Goal: Information Seeking & Learning: Compare options

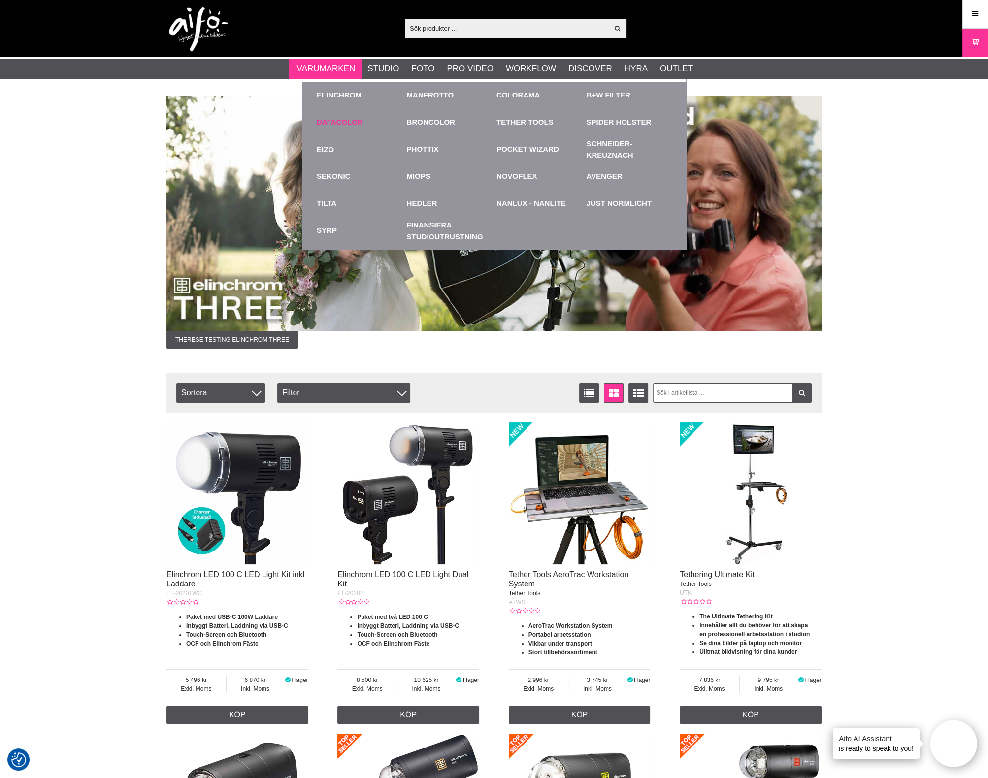
click at [351, 118] on link "Datacolor" at bounding box center [340, 122] width 46 height 11
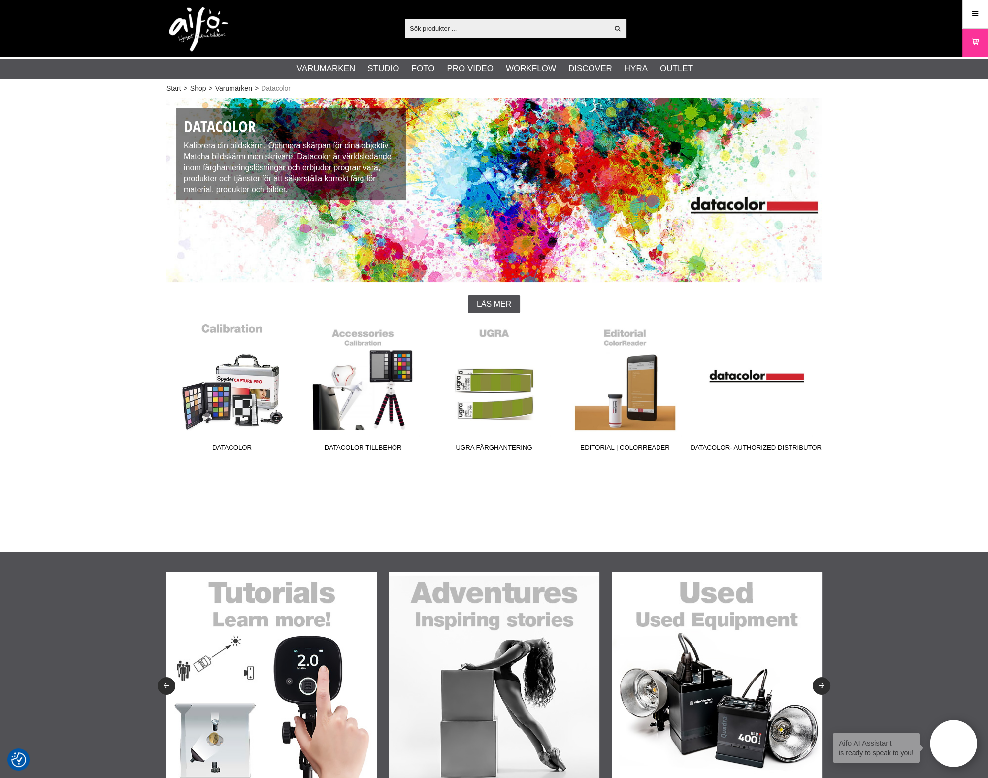
click at [267, 395] on link "Datacolor" at bounding box center [231, 389] width 131 height 133
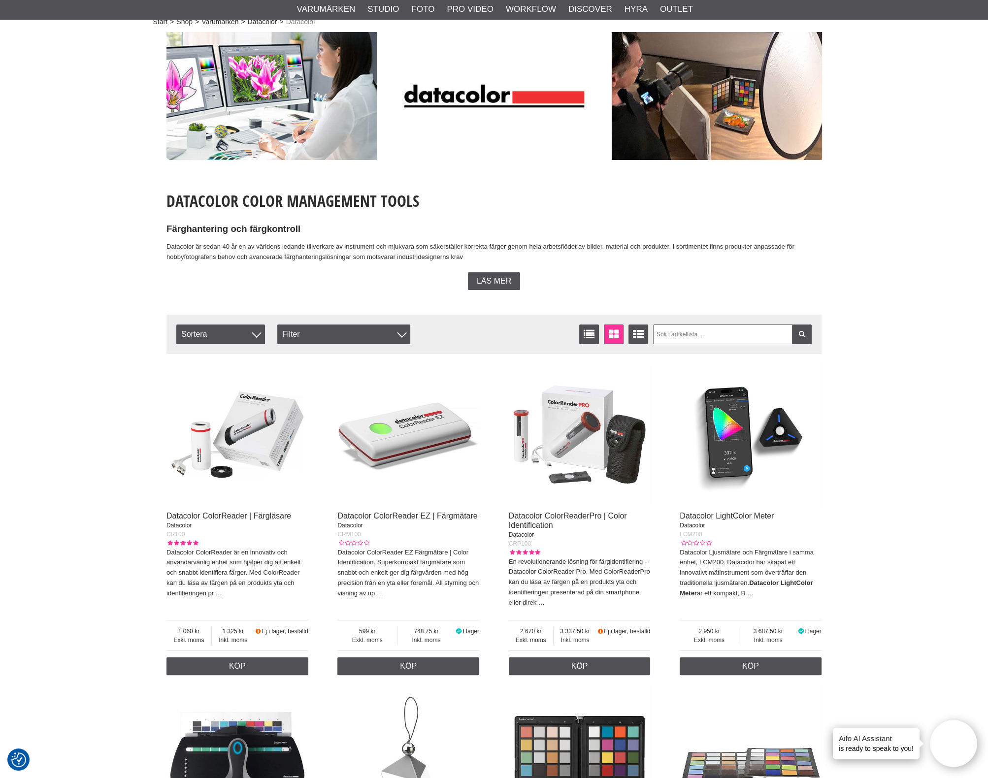
scroll to position [61, 0]
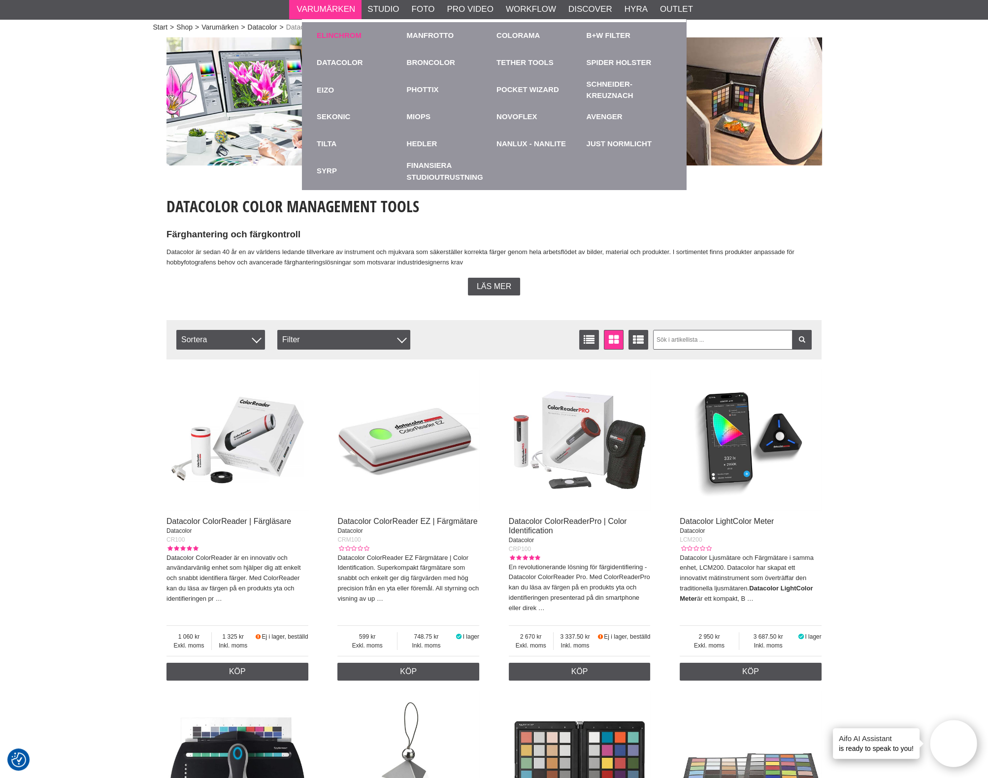
click at [338, 35] on link "Elinchrom" at bounding box center [339, 35] width 45 height 11
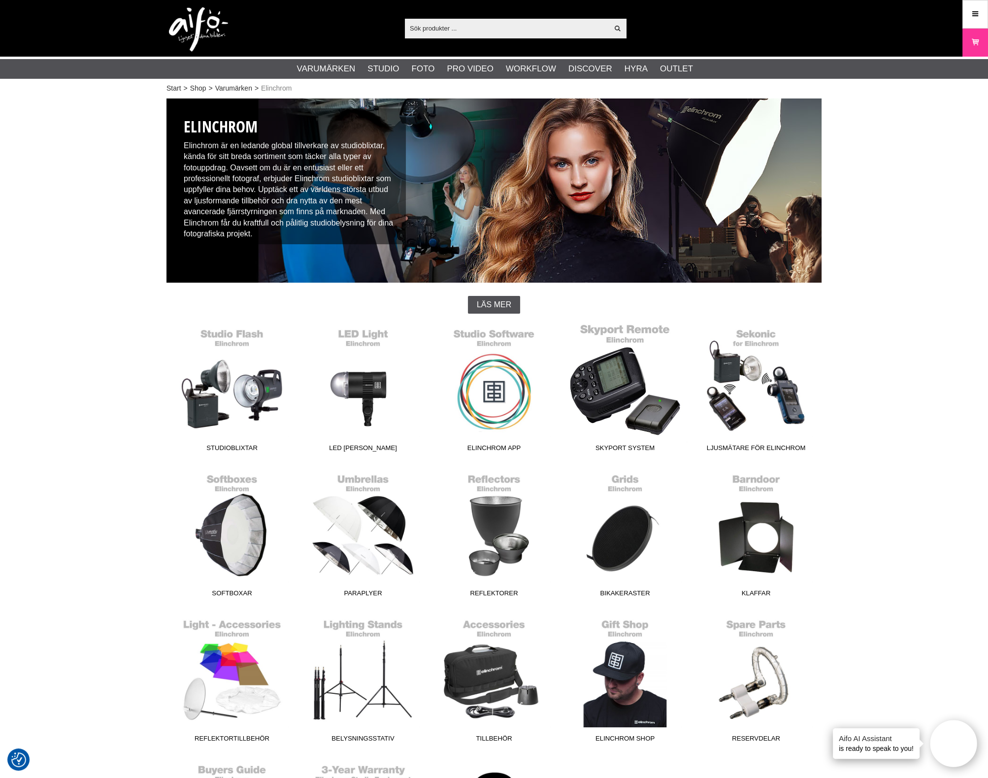
click at [648, 418] on link "Skyport System" at bounding box center [624, 390] width 131 height 133
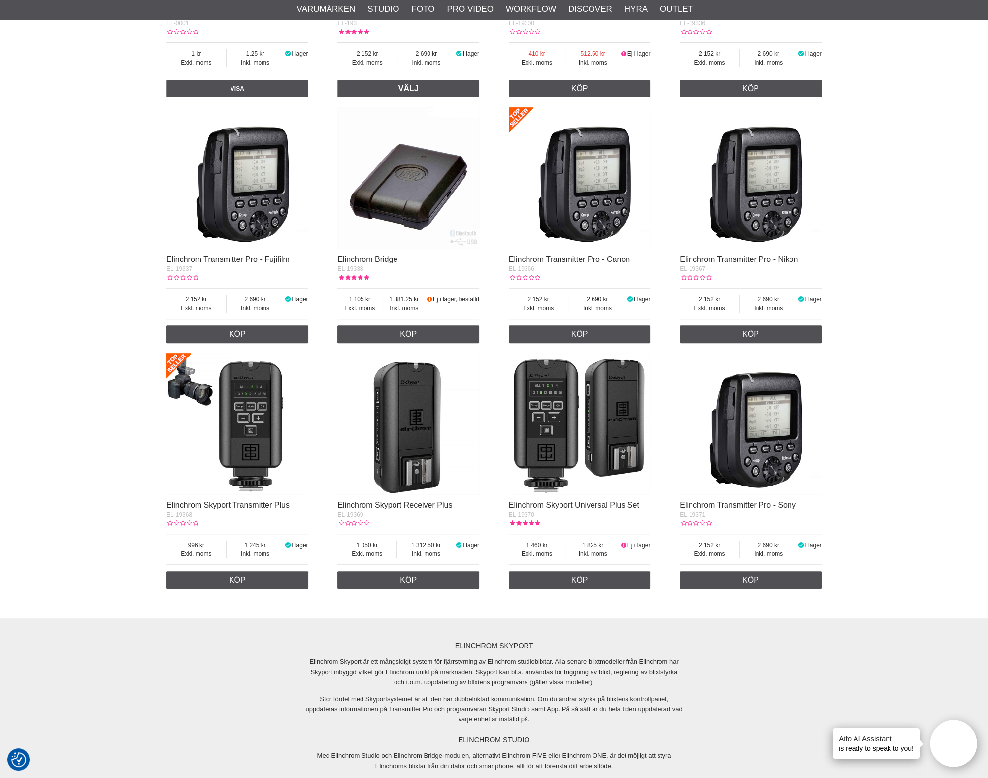
scroll to position [554, 0]
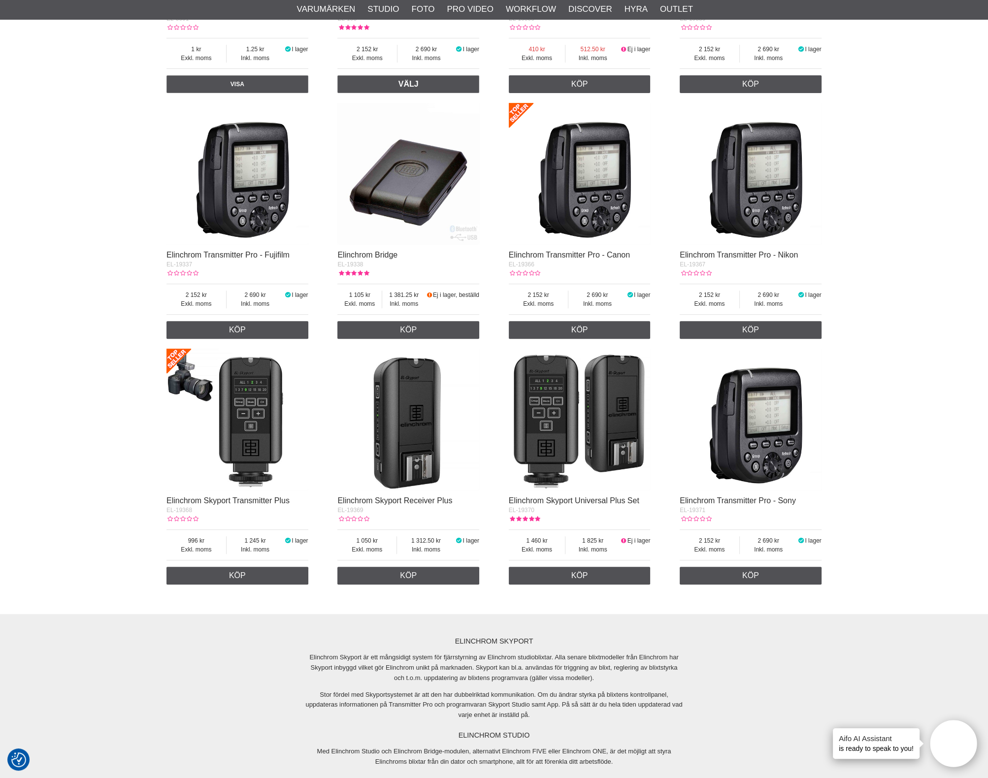
click at [424, 459] on img at bounding box center [408, 420] width 142 height 142
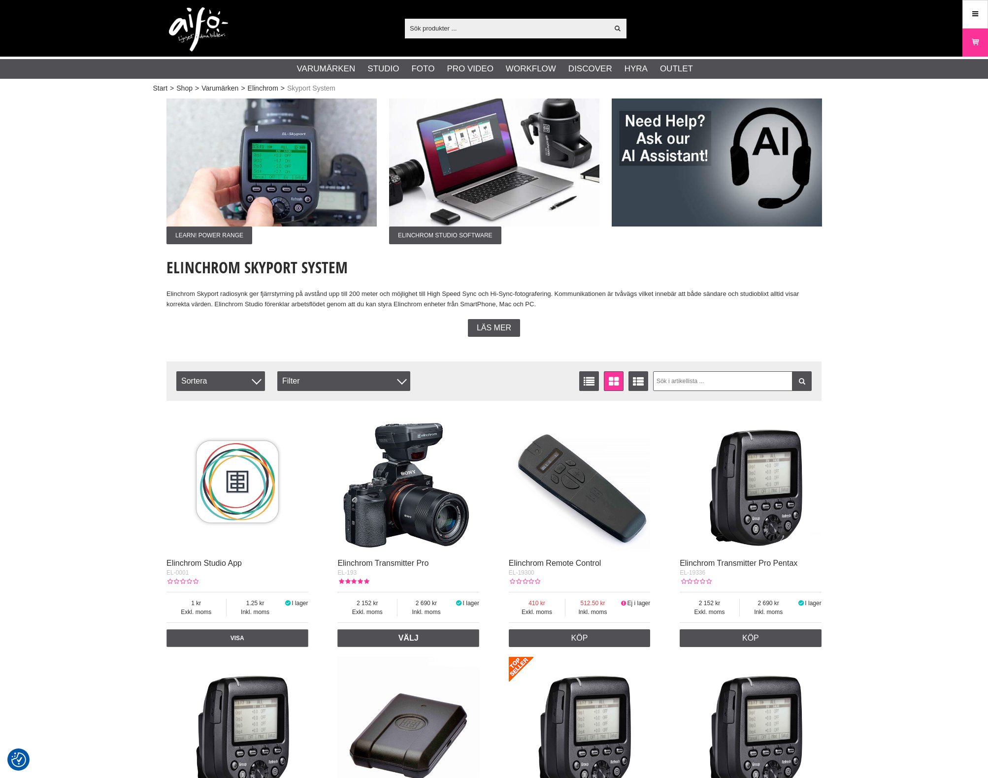
scroll to position [554, 0]
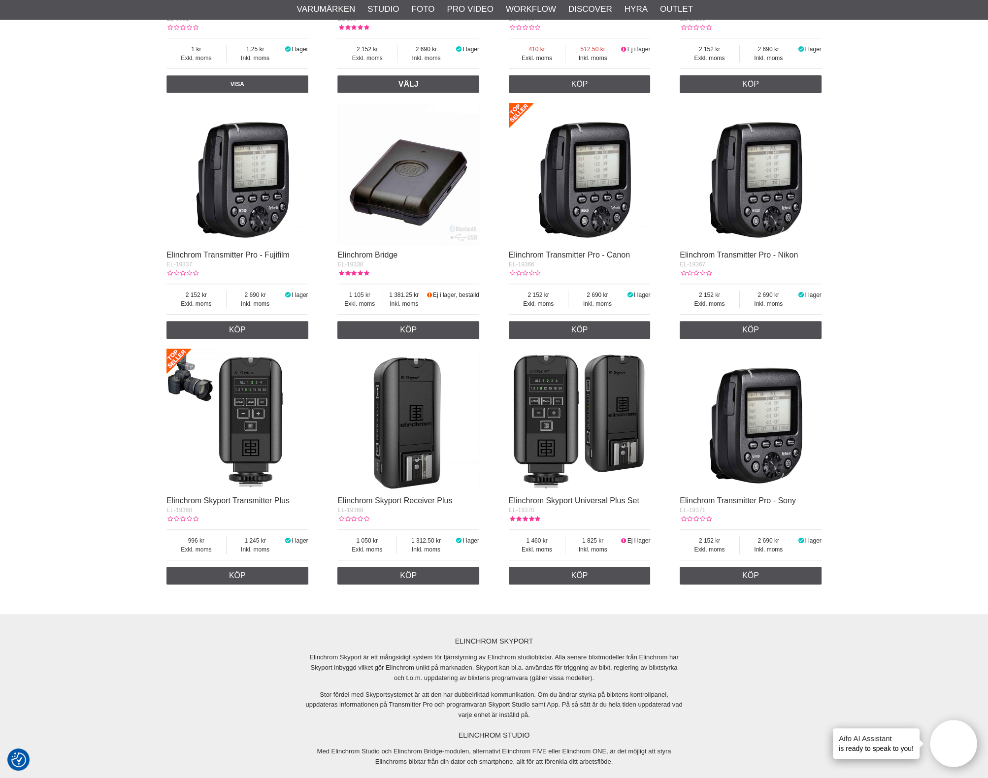
click at [268, 420] on img at bounding box center [237, 420] width 142 height 142
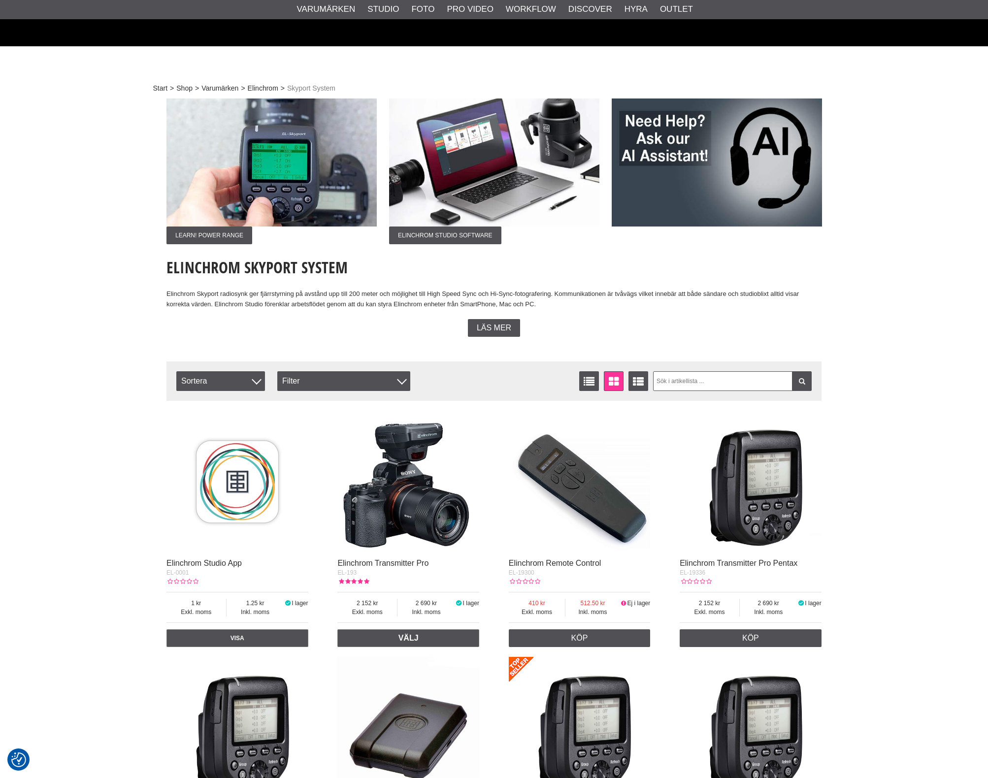
scroll to position [554, 0]
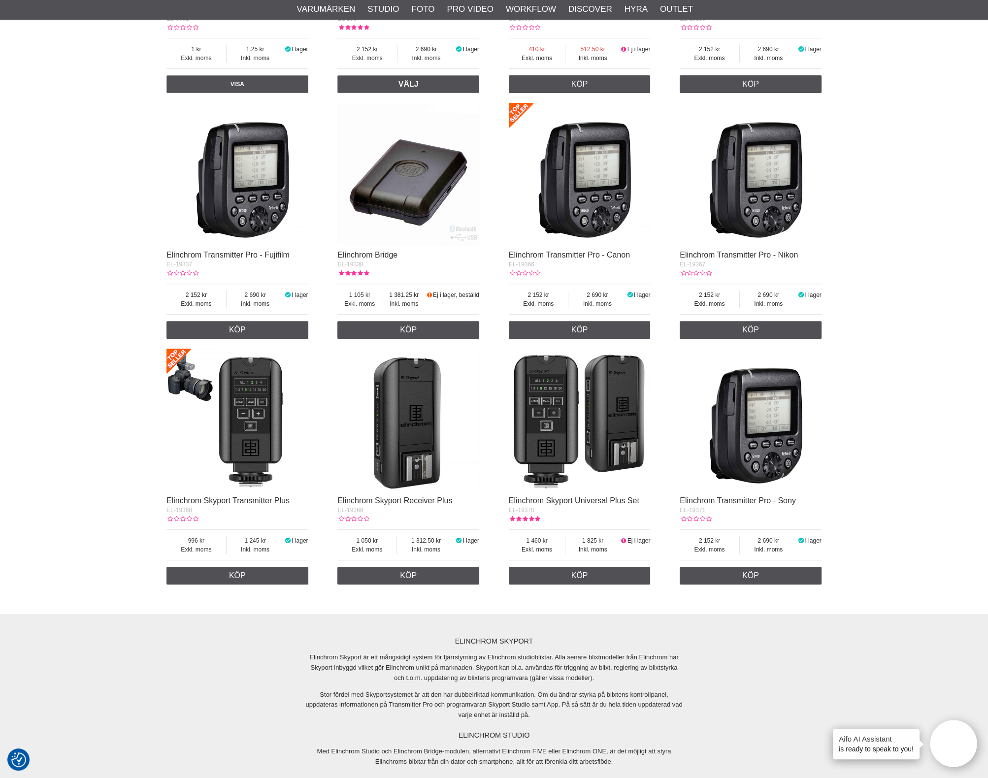
click at [402, 432] on img at bounding box center [408, 420] width 142 height 142
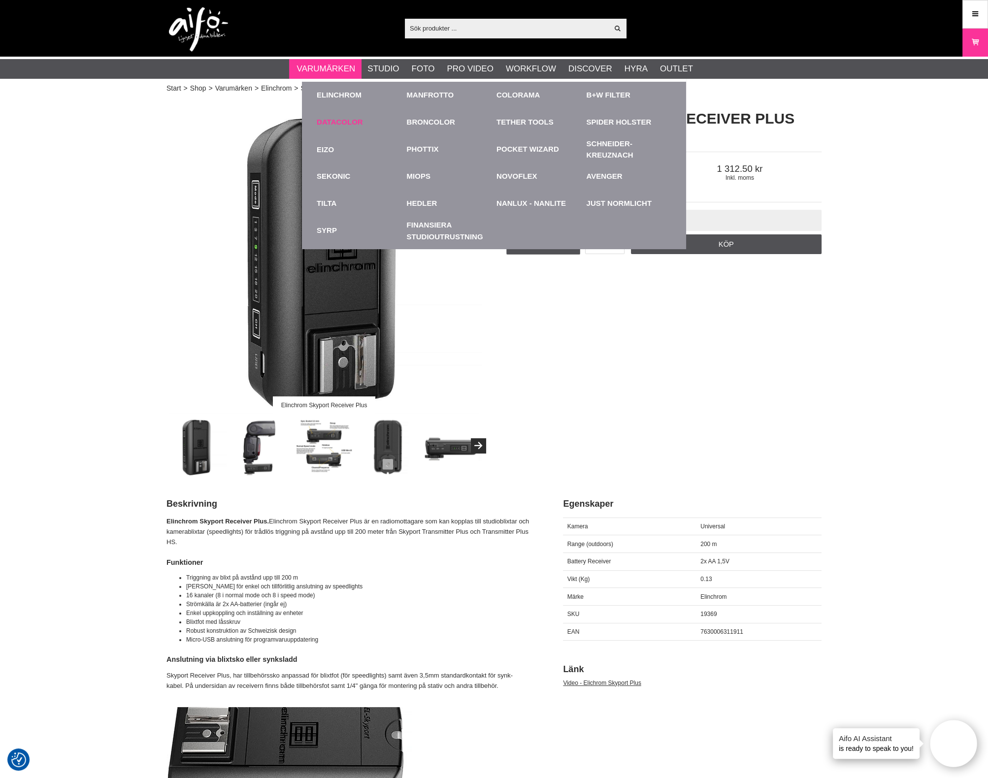
click at [346, 119] on link "Datacolor" at bounding box center [340, 122] width 46 height 11
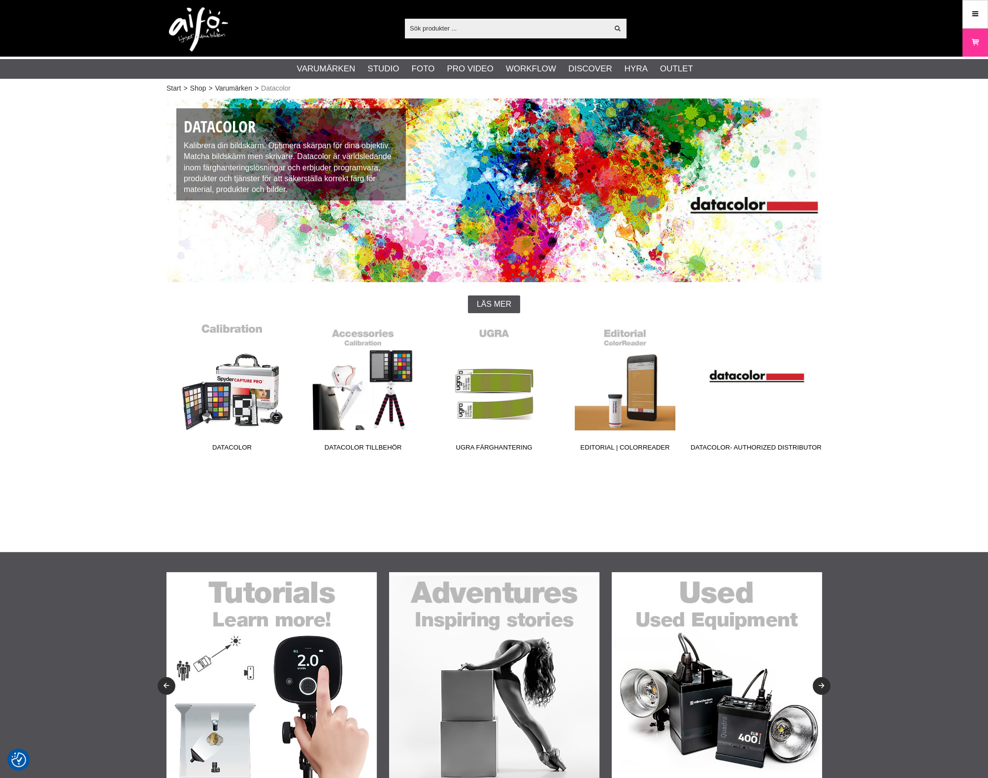
click at [235, 417] on link "Datacolor" at bounding box center [231, 389] width 131 height 133
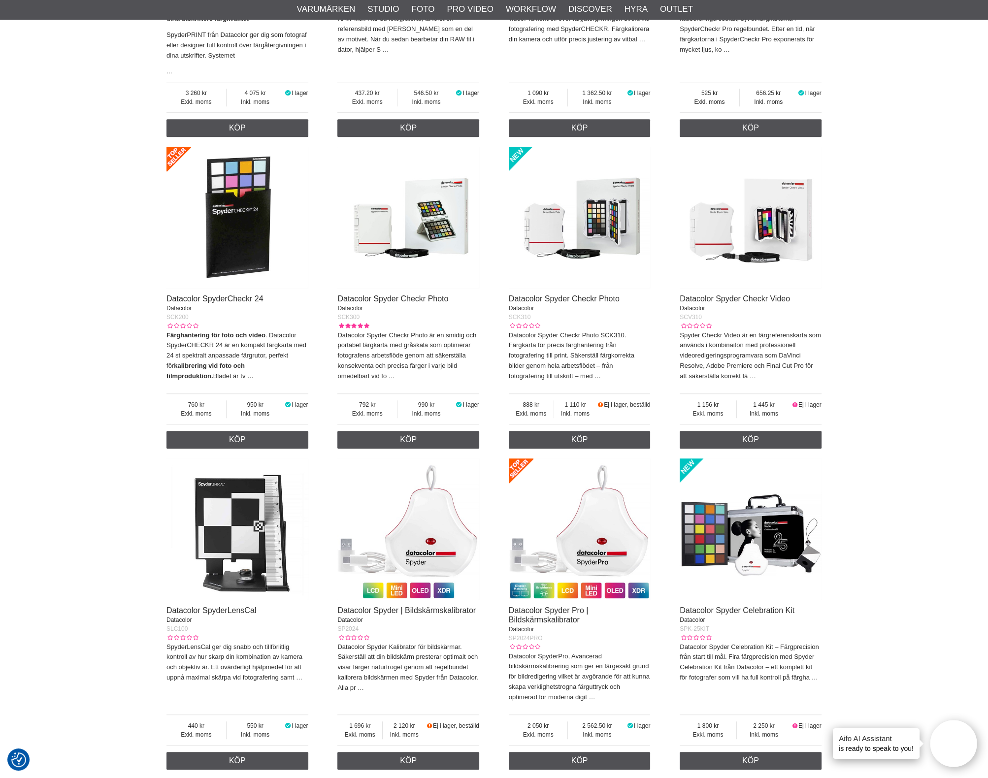
scroll to position [985, 0]
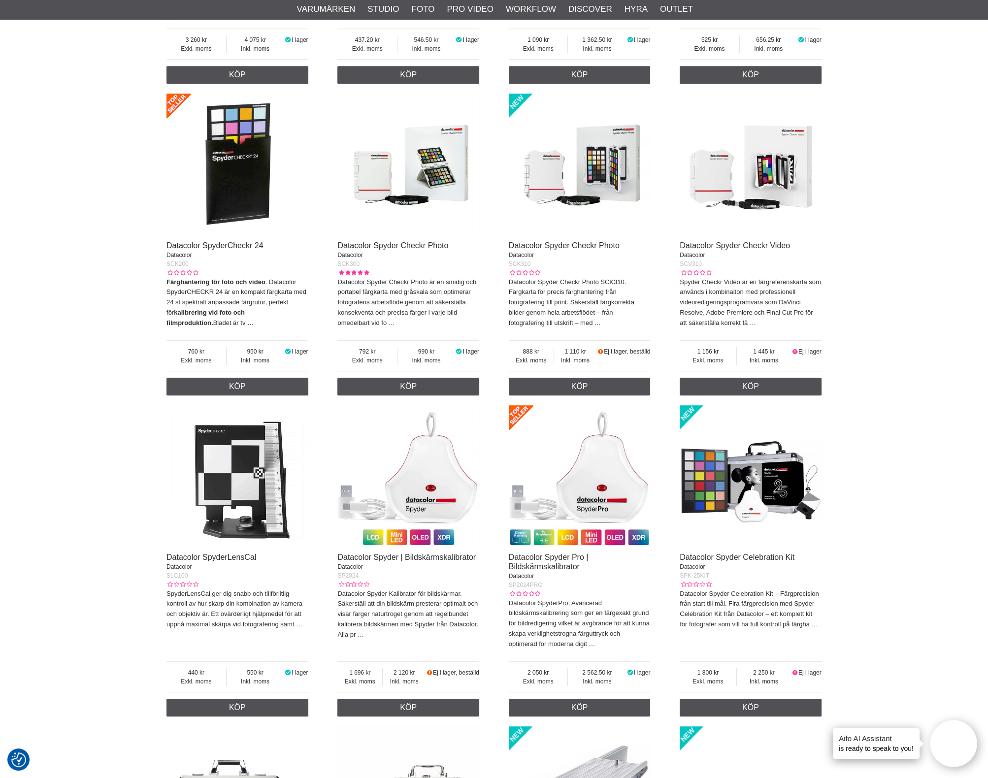
click at [425, 440] on img at bounding box center [408, 476] width 142 height 142
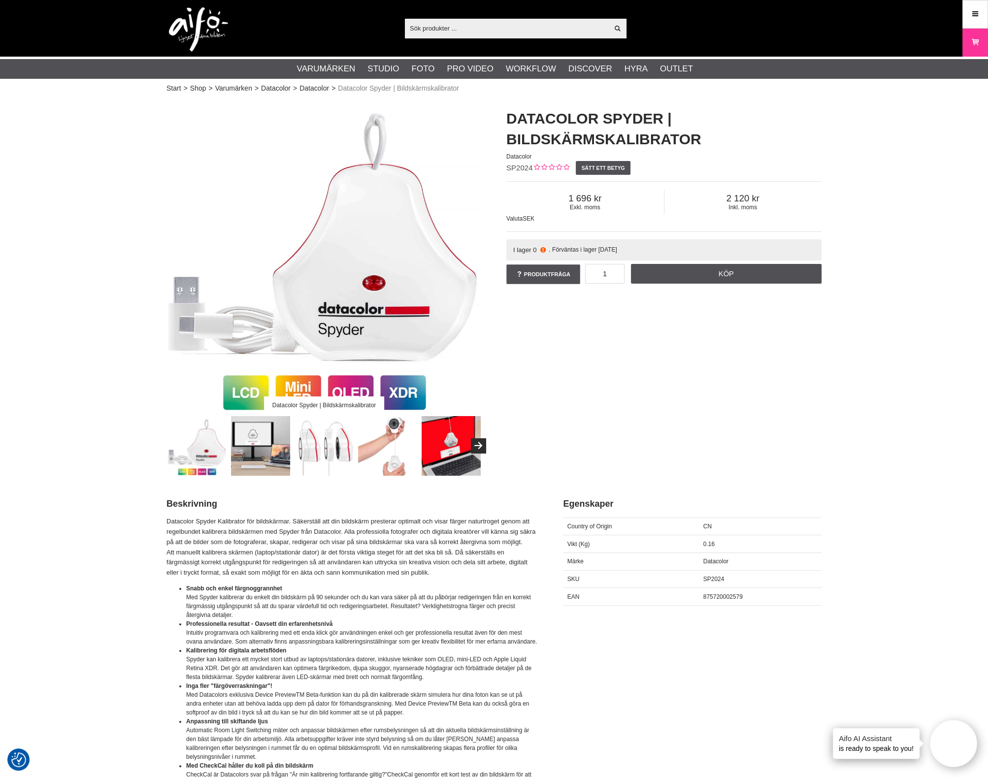
click at [254, 446] on img at bounding box center [261, 446] width 60 height 60
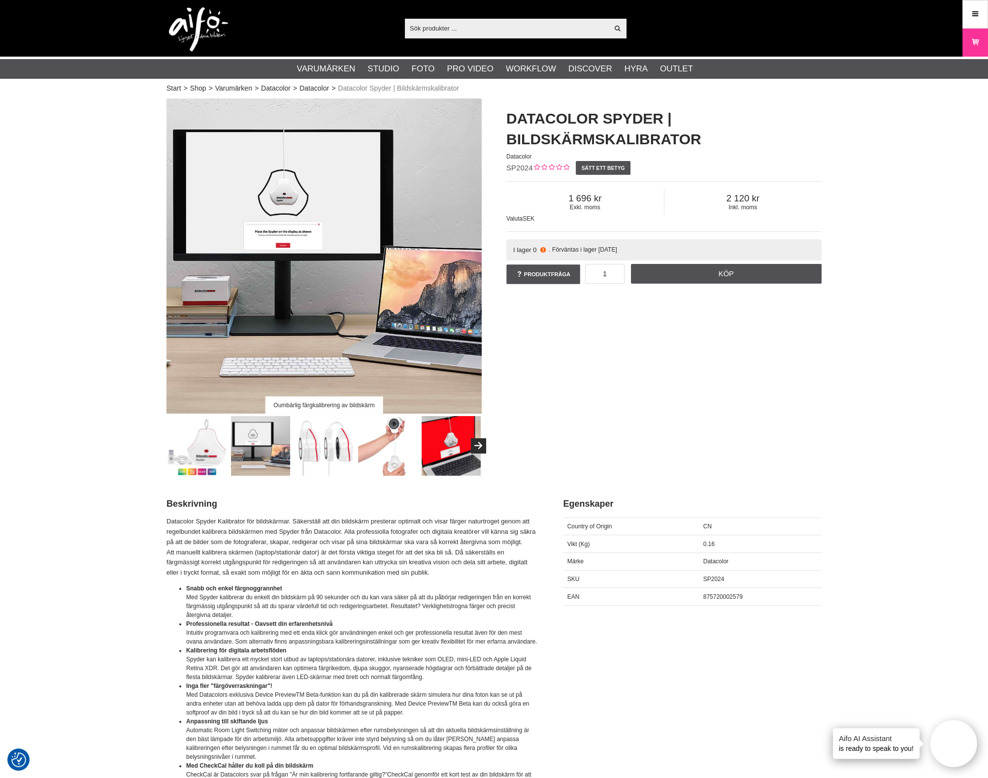
click at [346, 452] on img at bounding box center [325, 446] width 60 height 60
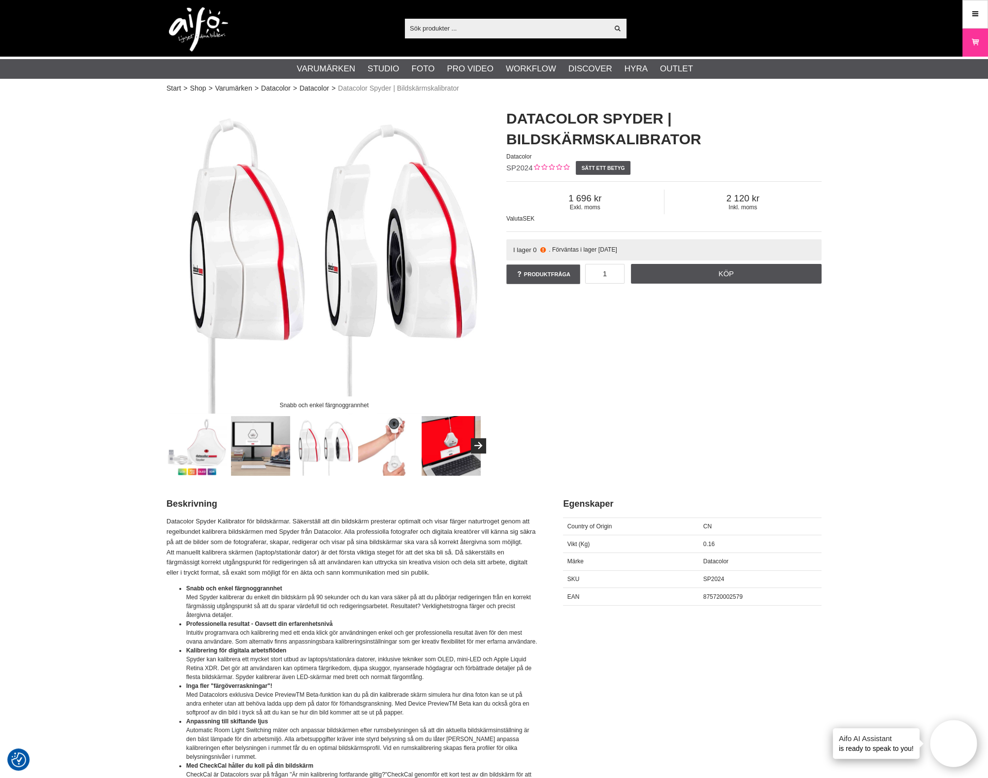
click at [448, 461] on img at bounding box center [452, 446] width 60 height 60
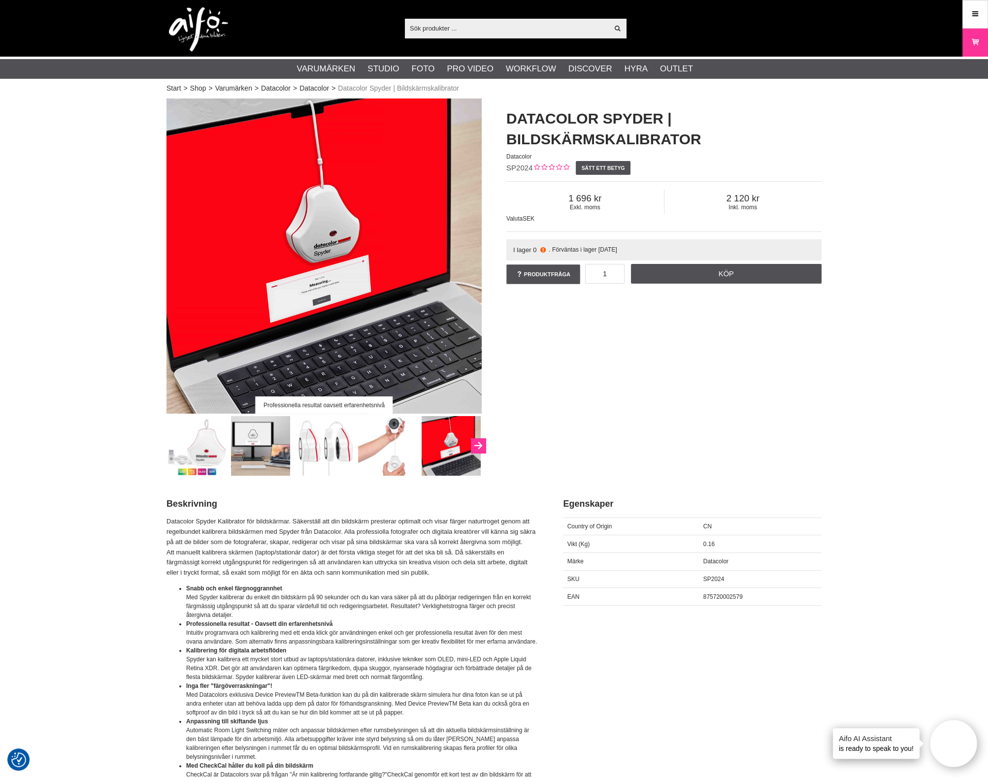
click at [475, 442] on icon "Next" at bounding box center [478, 446] width 12 height 9
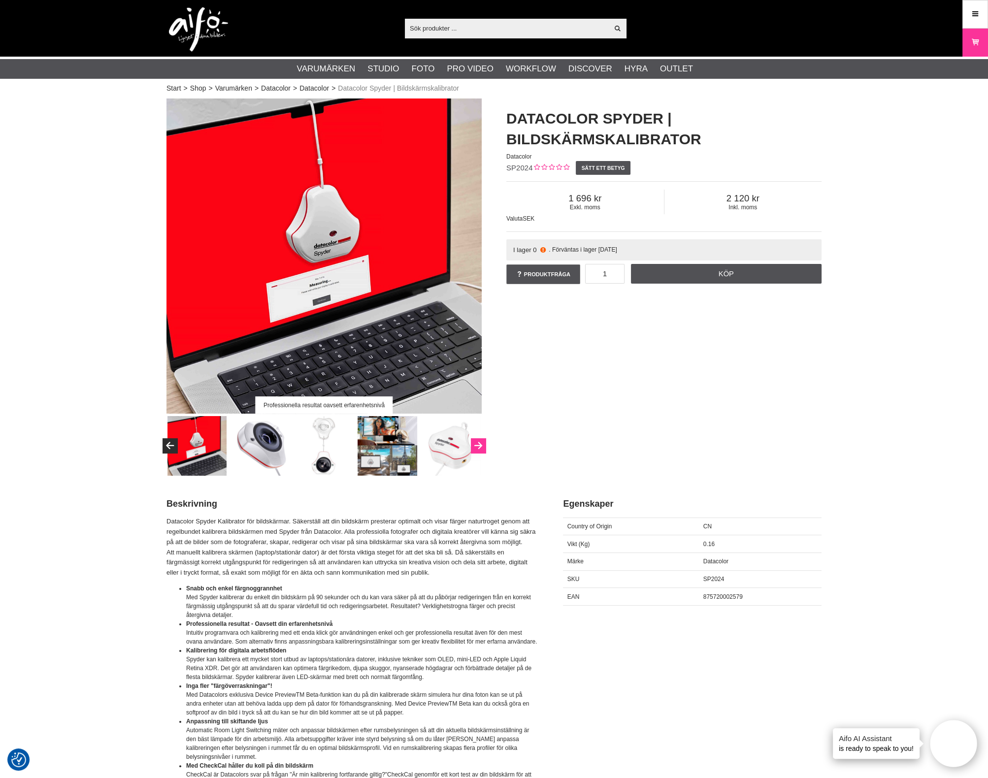
click at [475, 442] on icon "Next" at bounding box center [478, 446] width 12 height 9
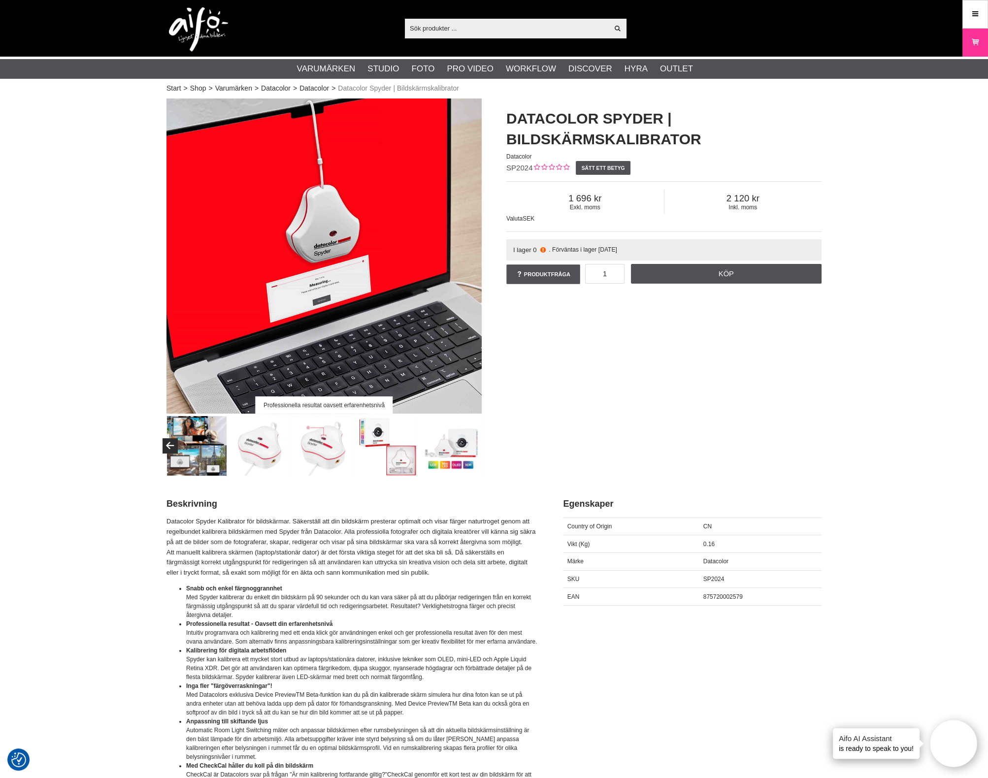
click at [475, 442] on img at bounding box center [451, 446] width 60 height 60
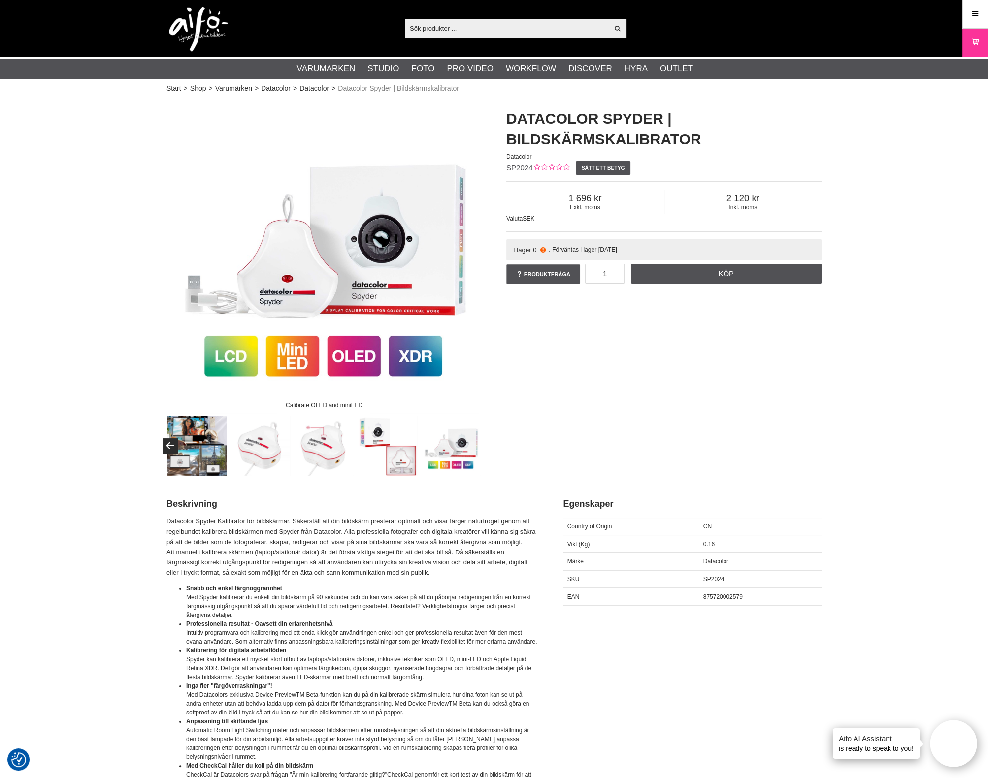
click at [528, 355] on div "Calibrate OLED and miniLED Datacolor Spyder | Bildskärmskalibrator Datacolor SP…" at bounding box center [494, 287] width 680 height 377
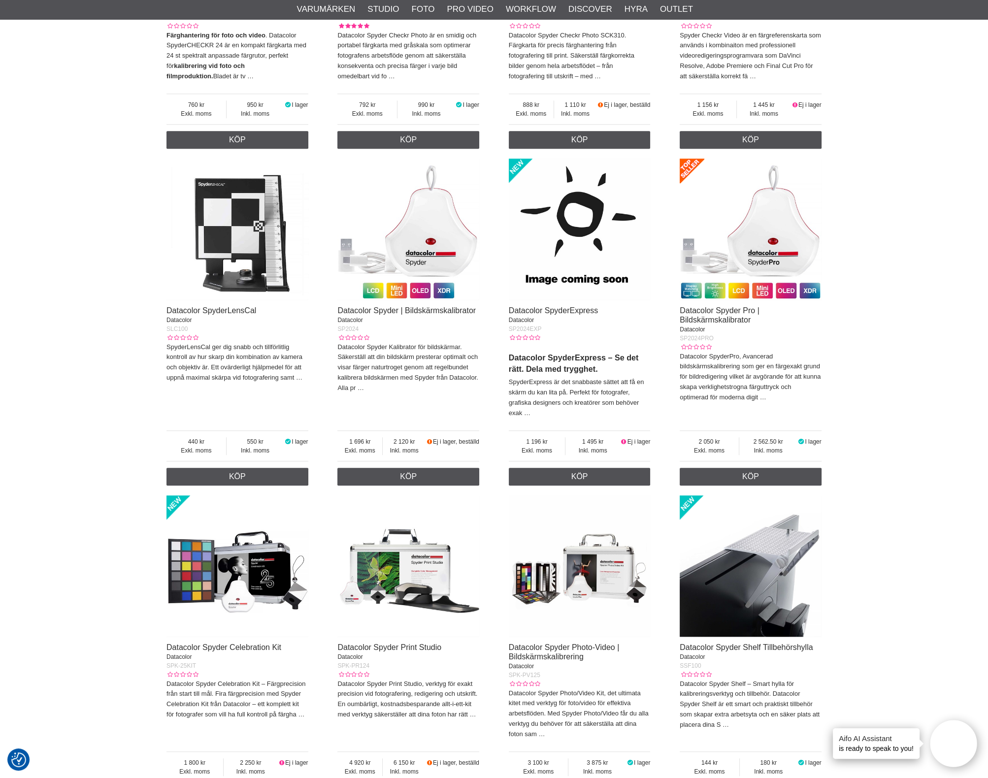
scroll to position [1231, 0]
click at [560, 250] on img at bounding box center [580, 230] width 142 height 142
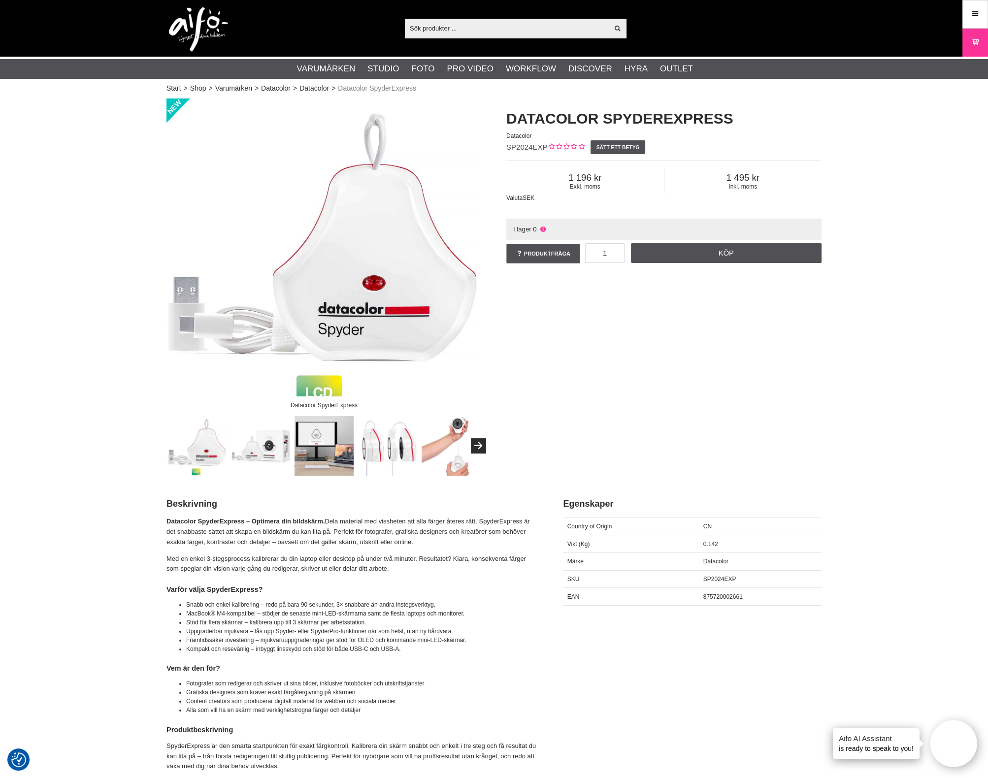
click at [377, 310] on img at bounding box center [323, 256] width 315 height 315
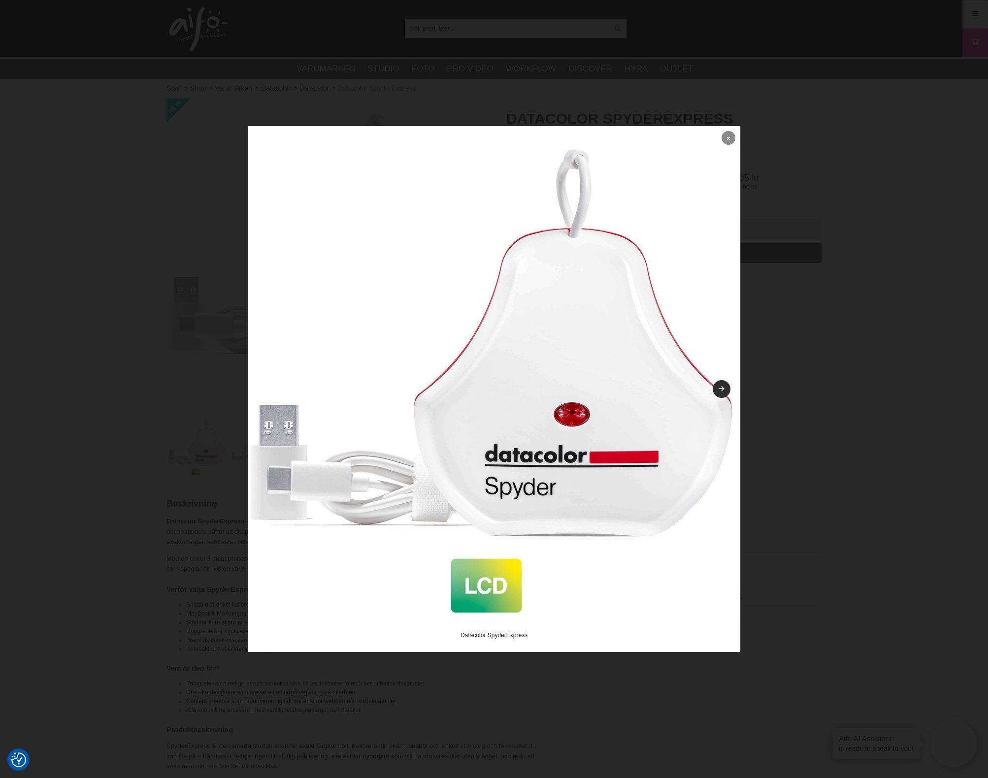
drag, startPoint x: 727, startPoint y: 134, endPoint x: 722, endPoint y: 139, distance: 7.3
click at [727, 135] on icon at bounding box center [728, 137] width 3 height 5
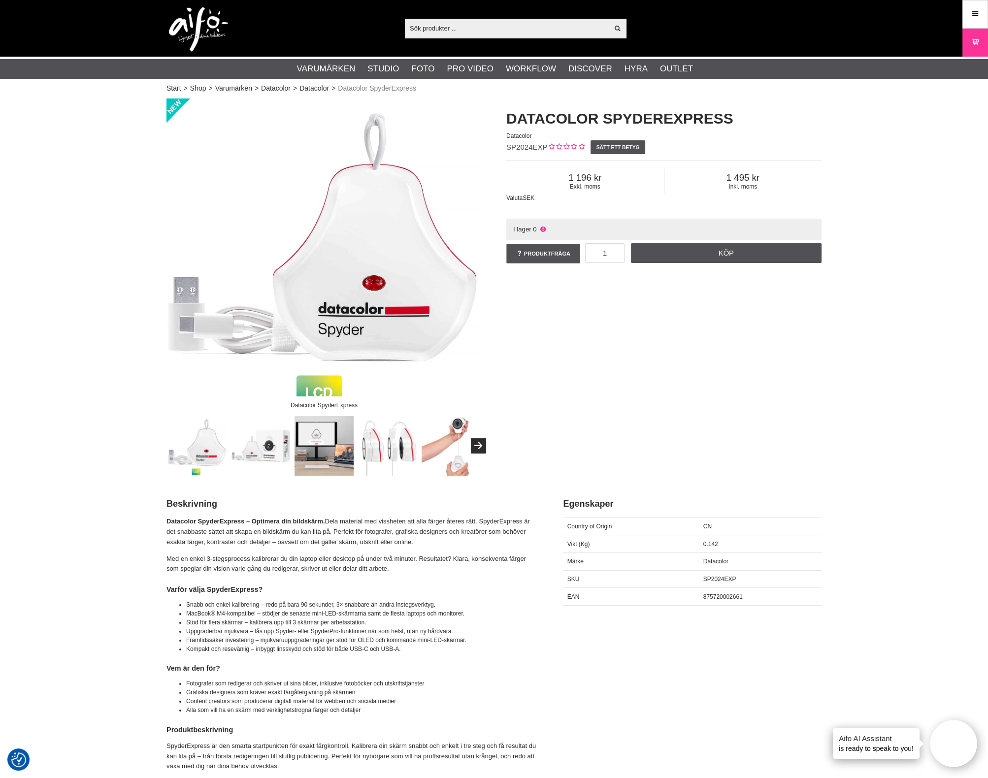
click at [255, 459] on img at bounding box center [261, 446] width 60 height 60
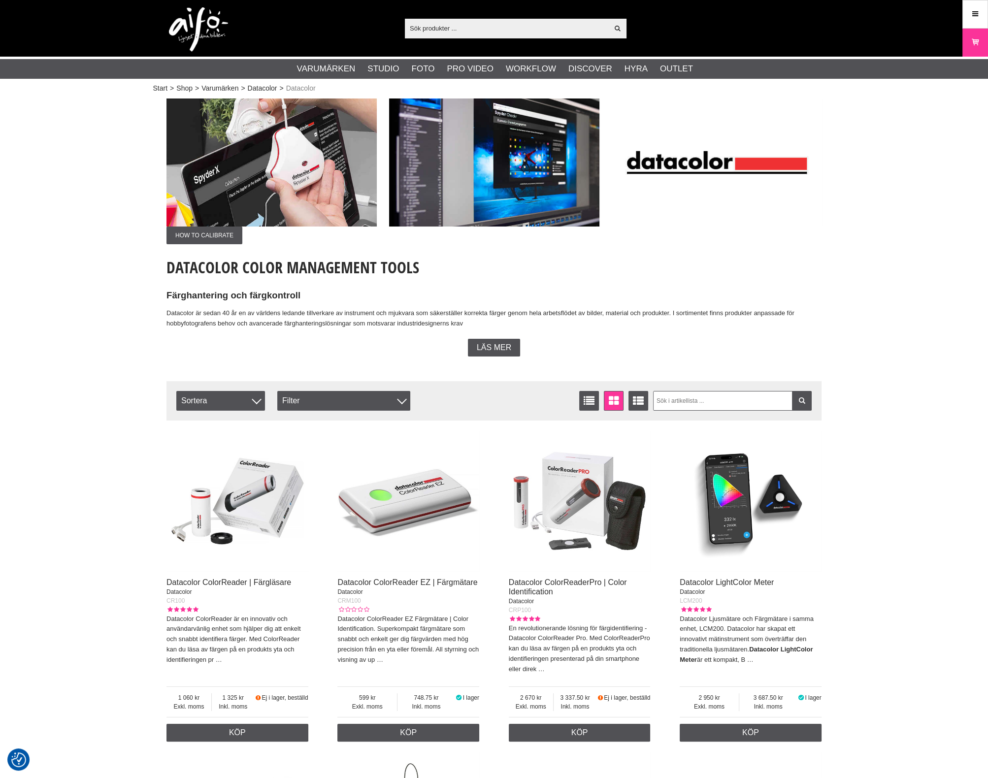
scroll to position [1231, 0]
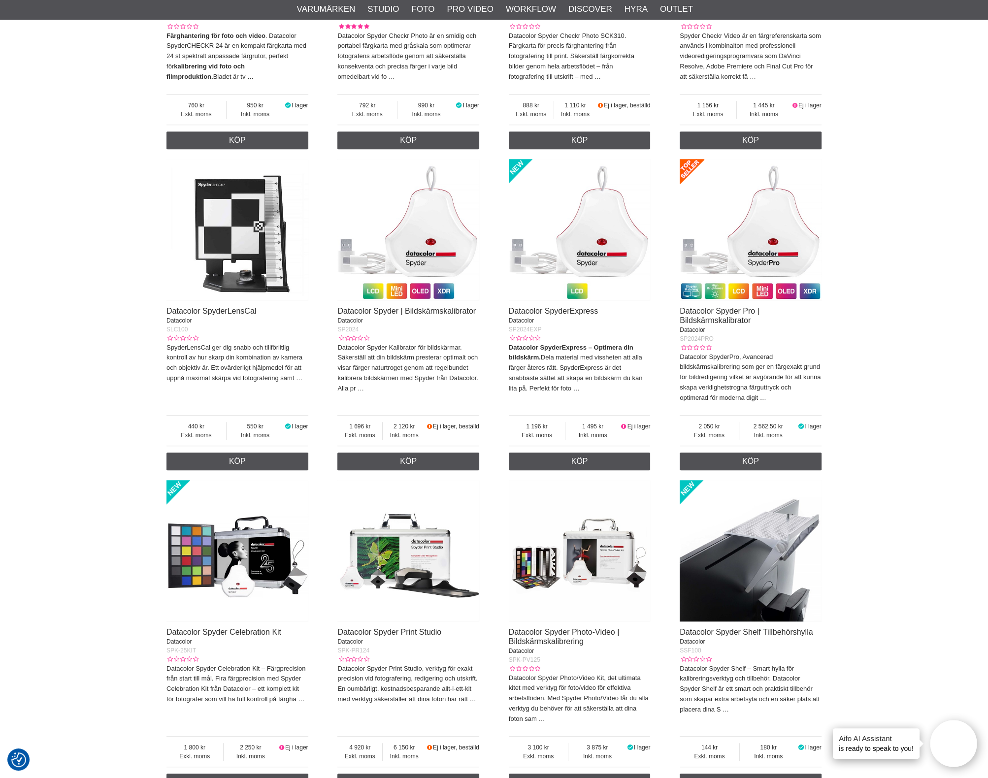
click at [596, 242] on img at bounding box center [580, 230] width 142 height 142
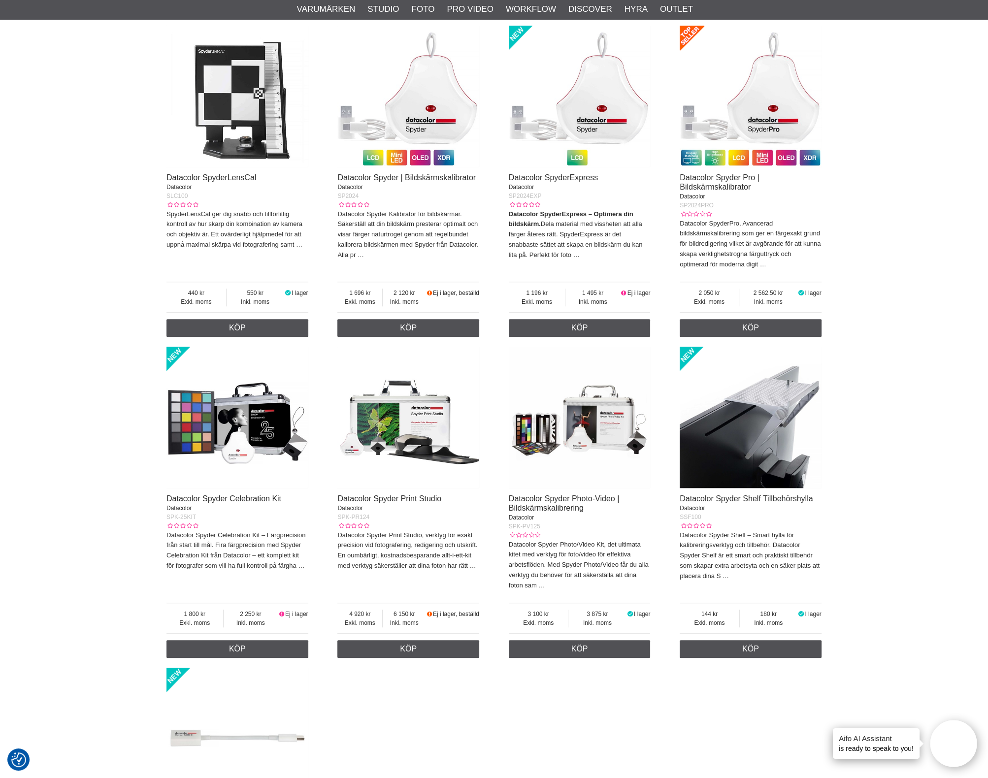
scroll to position [1292, 0]
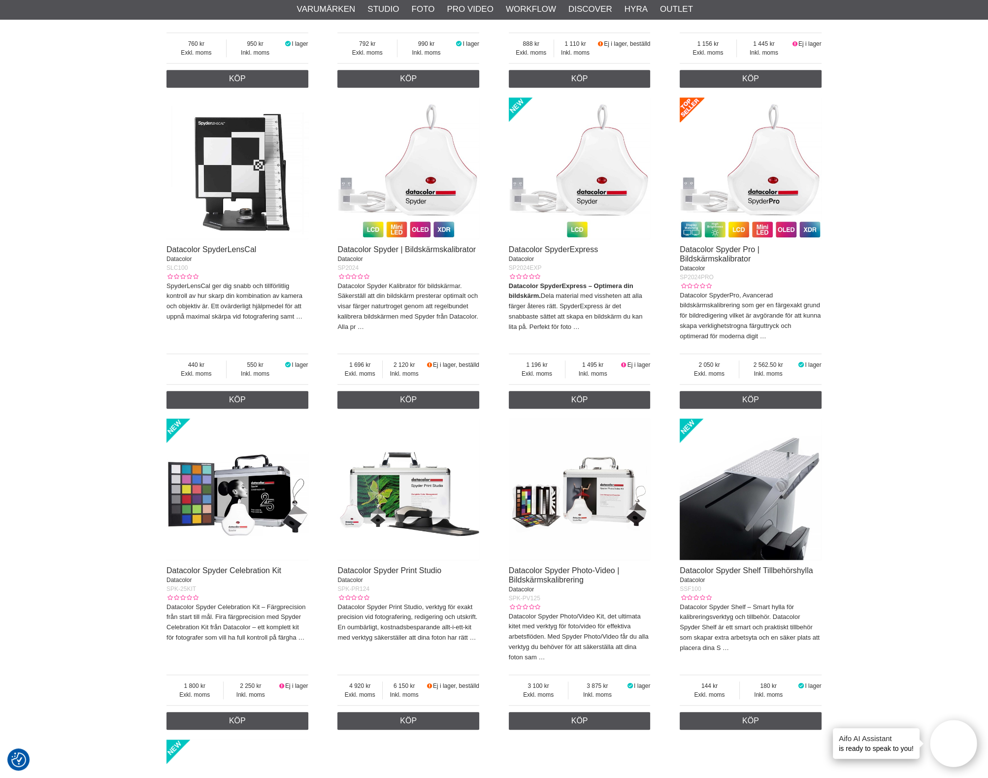
click at [407, 183] on img at bounding box center [408, 169] width 142 height 142
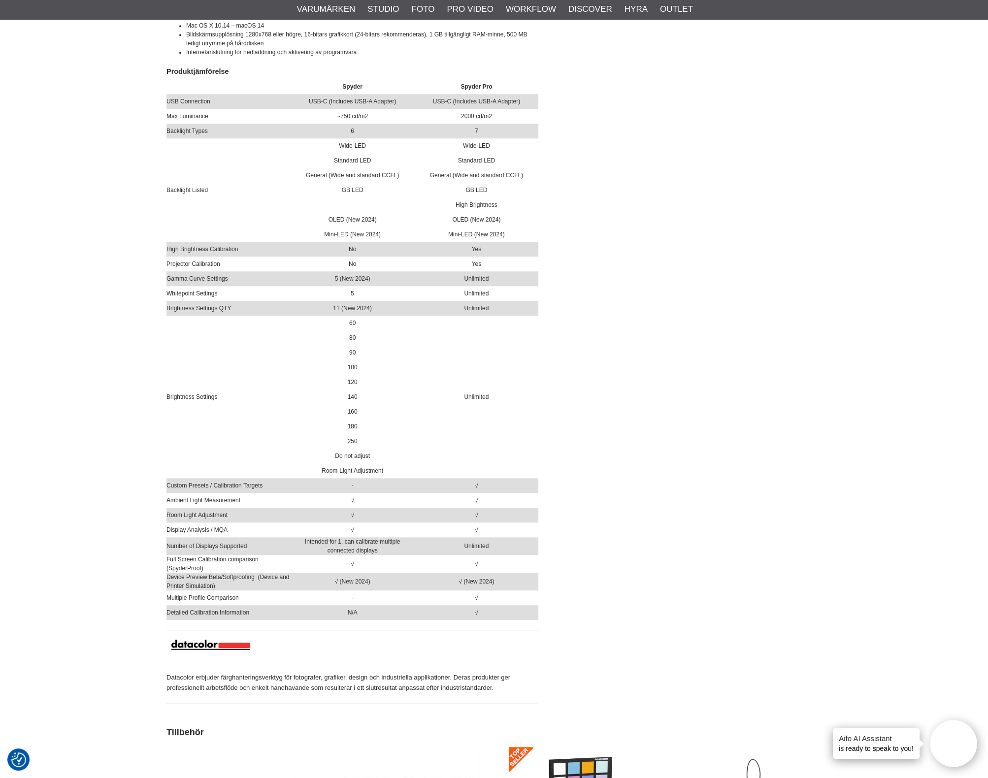
scroll to position [1231, 0]
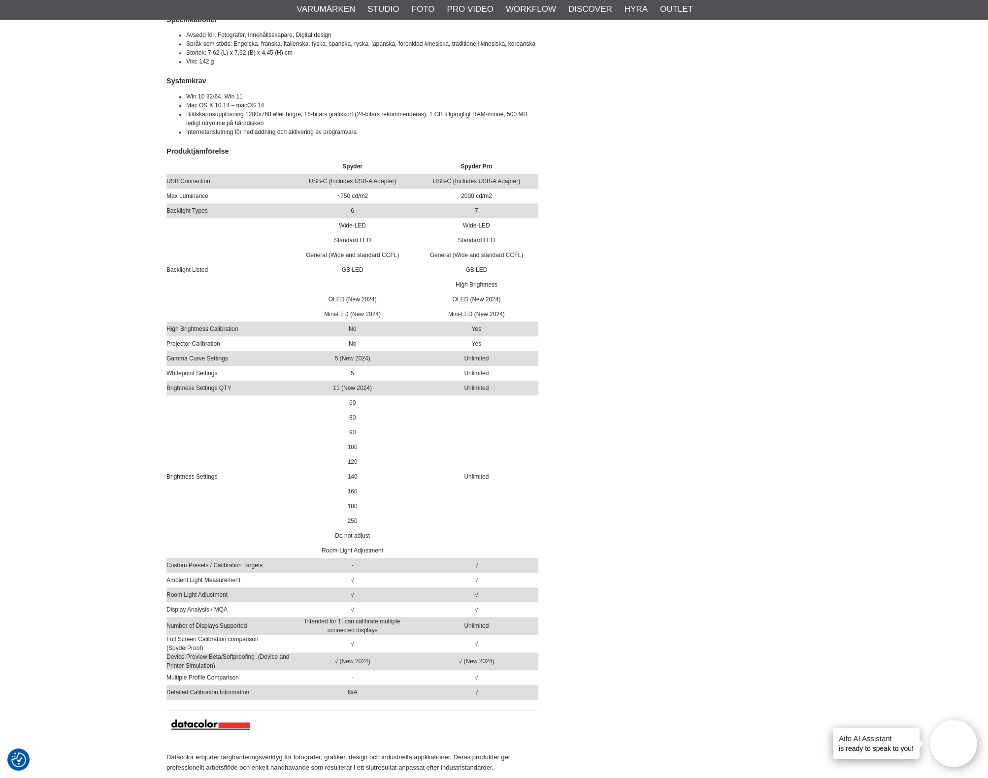
click at [972, 223] on div "Start > Shop > Varumärken > Datacolor > Datacolor > Datacolor Spyder | Bildskär…" at bounding box center [494, 205] width 988 height 2683
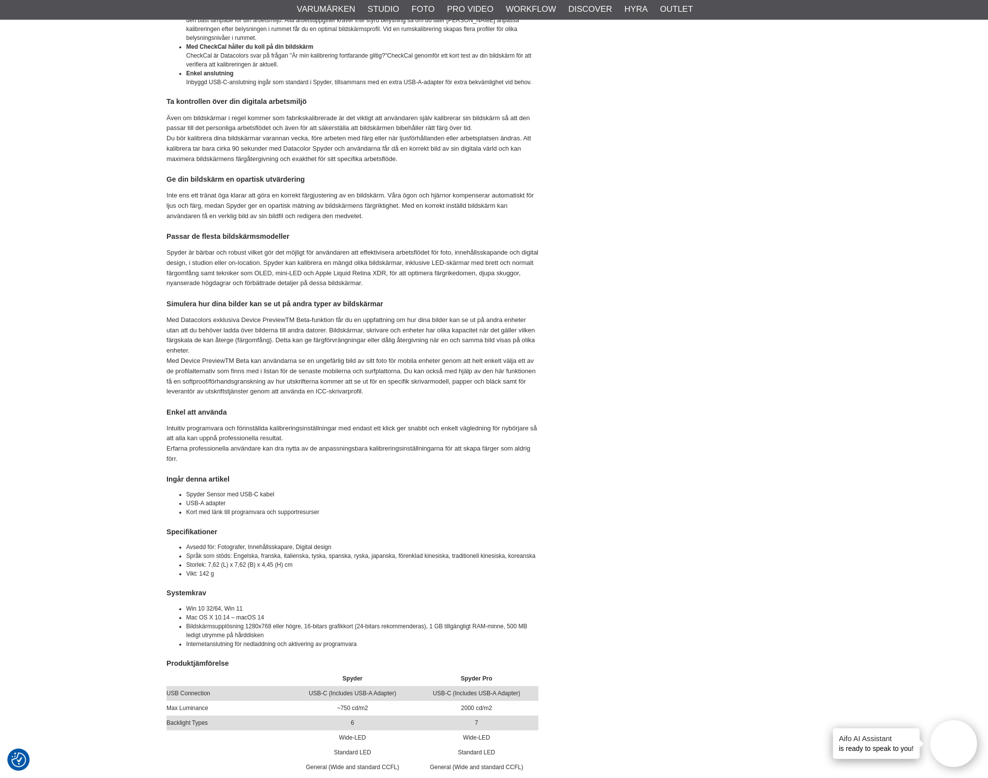
scroll to position [0, 0]
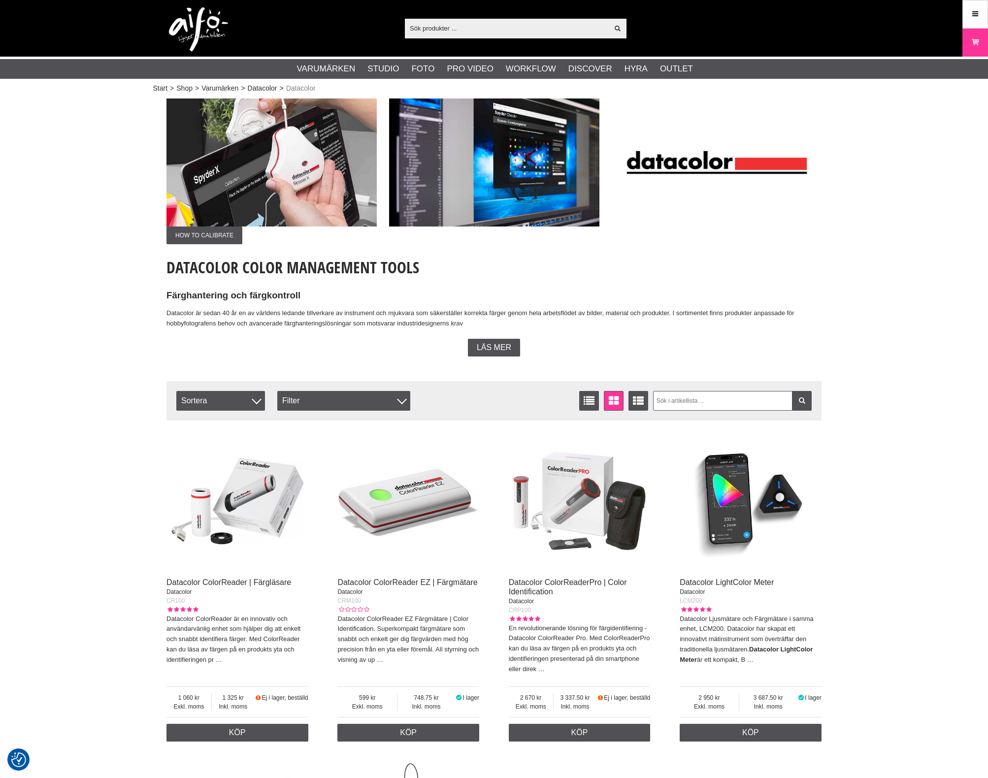
scroll to position [1292, 0]
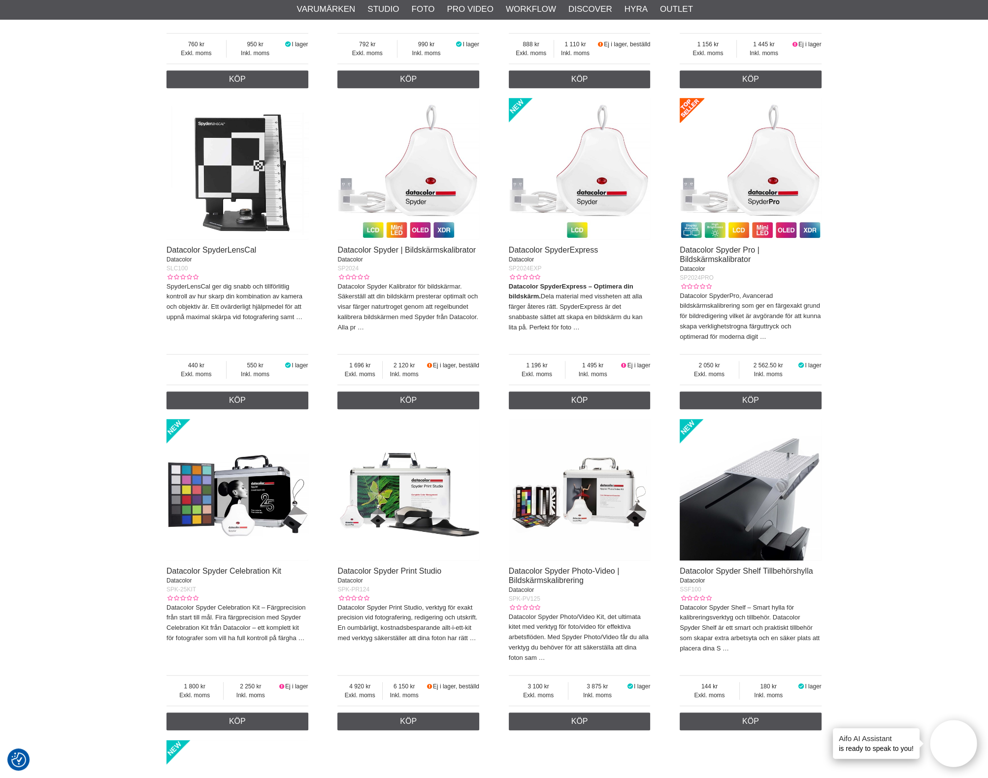
click at [616, 188] on img at bounding box center [580, 169] width 142 height 142
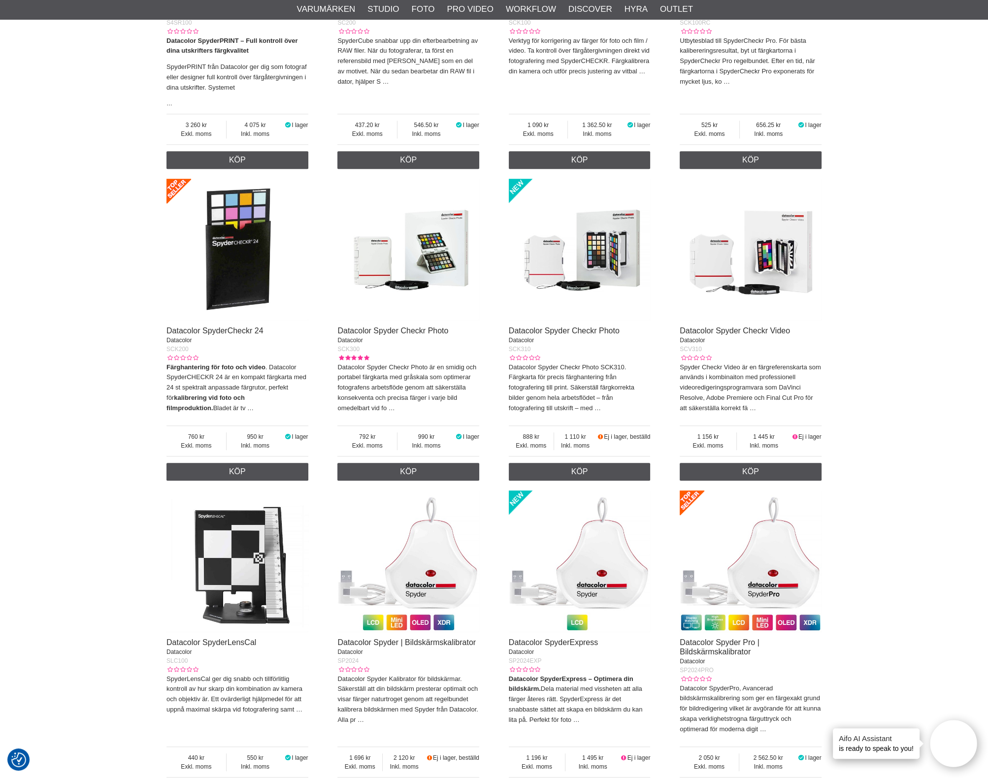
scroll to position [985, 0]
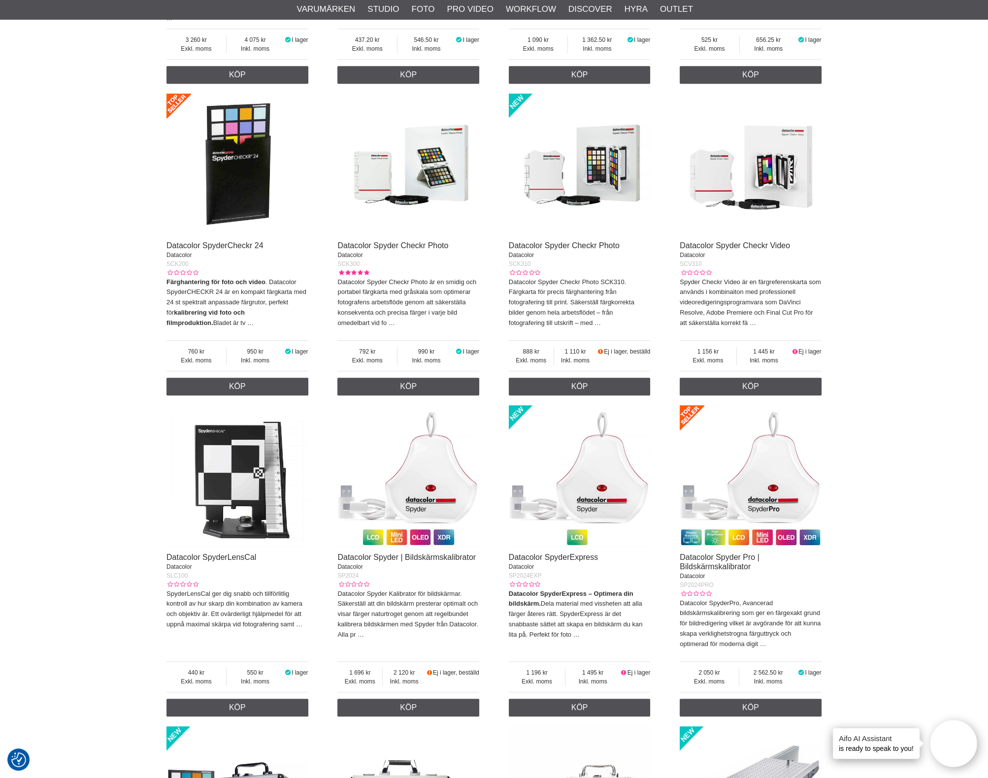
click at [435, 511] on img at bounding box center [408, 476] width 142 height 142
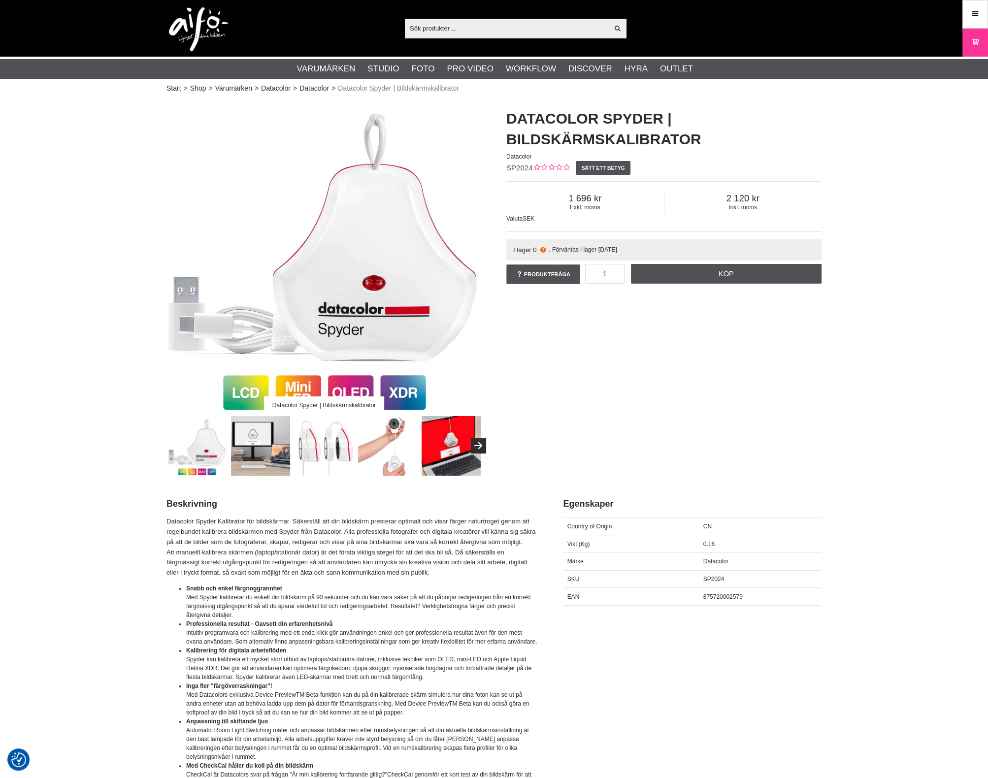
drag, startPoint x: 0, startPoint y: 0, endPoint x: 391, endPoint y: 234, distance: 455.9
click at [376, 89] on span "Datacolor Spyder | Bildskärmskalibrator" at bounding box center [398, 88] width 121 height 10
click at [319, 90] on link "Datacolor" at bounding box center [314, 88] width 30 height 10
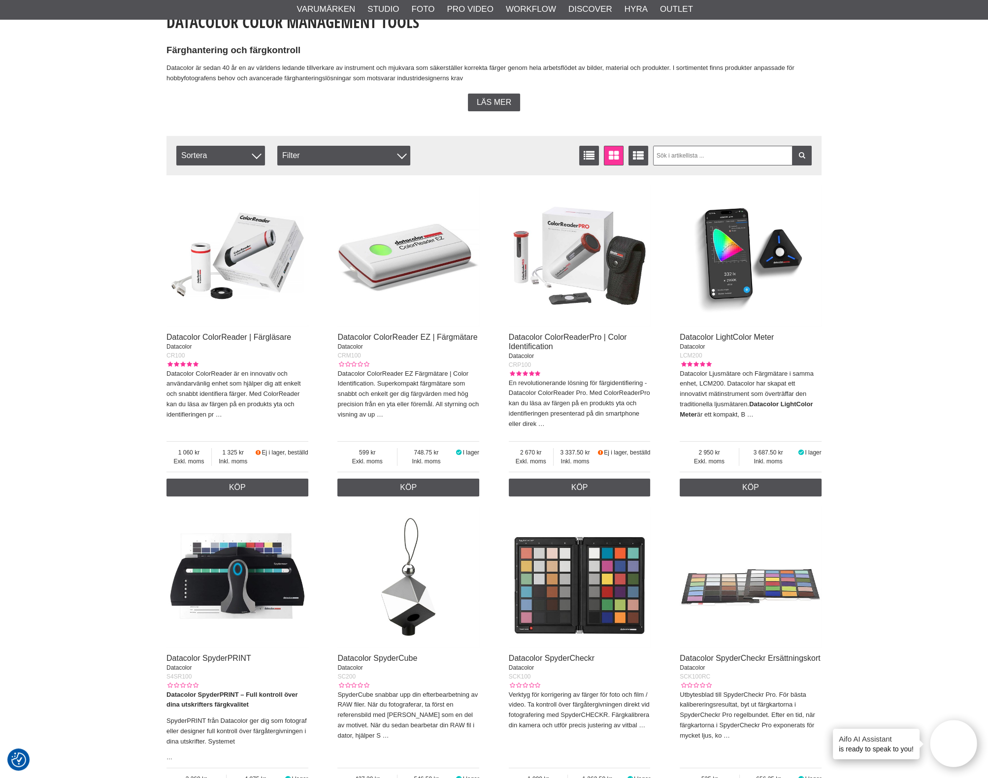
scroll to position [246, 0]
click at [426, 261] on img at bounding box center [408, 256] width 142 height 142
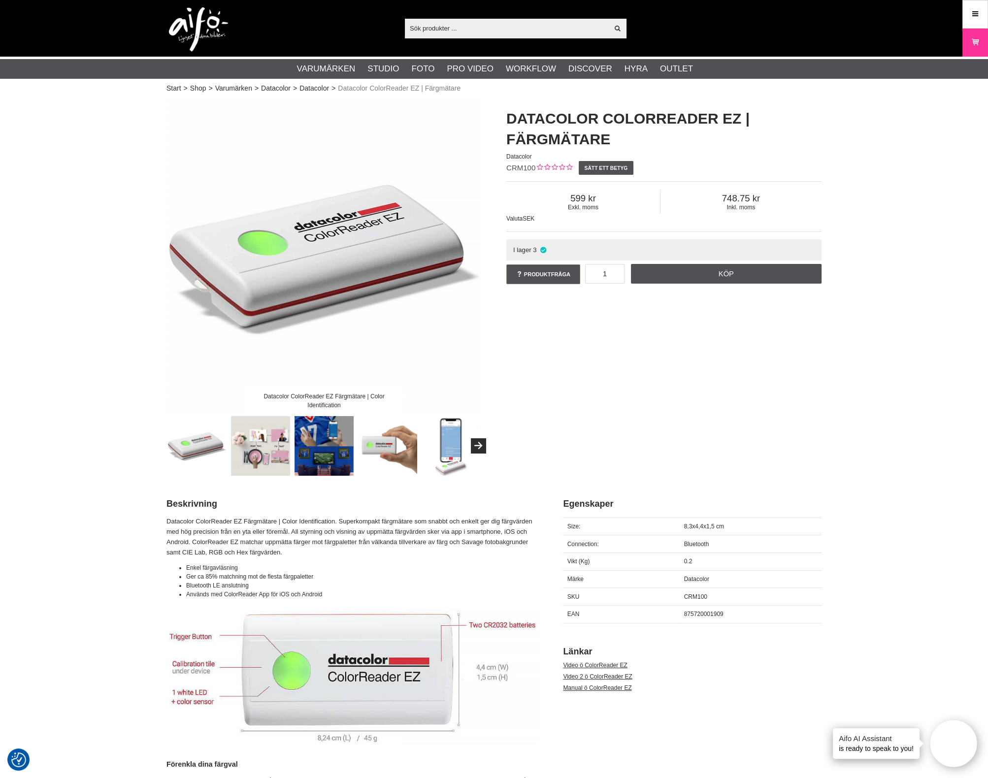
drag, startPoint x: 665, startPoint y: 355, endPoint x: 595, endPoint y: 158, distance: 208.6
click at [665, 351] on div "Datacolor ColorReader EZ Färgmätare | Color Identification Datacolor ColorReade…" at bounding box center [494, 287] width 680 height 377
click at [739, 440] on div "Datacolor ColorReader EZ Färgmätare | Color Identification Datacolor ColorReade…" at bounding box center [494, 287] width 680 height 377
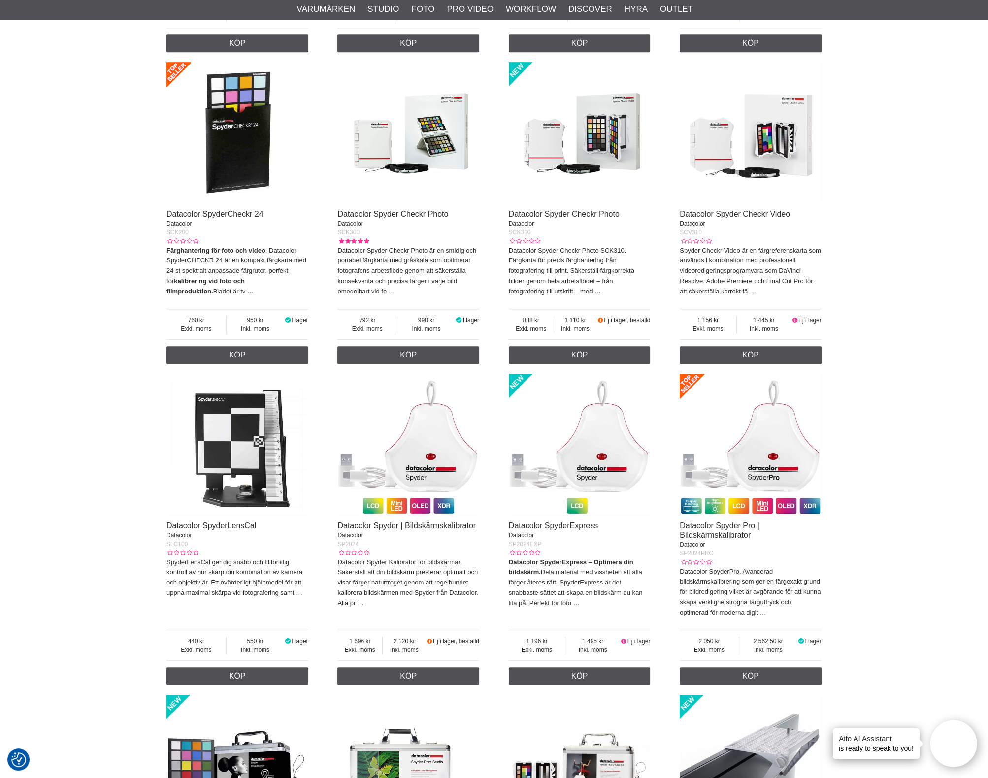
scroll to position [1047, 0]
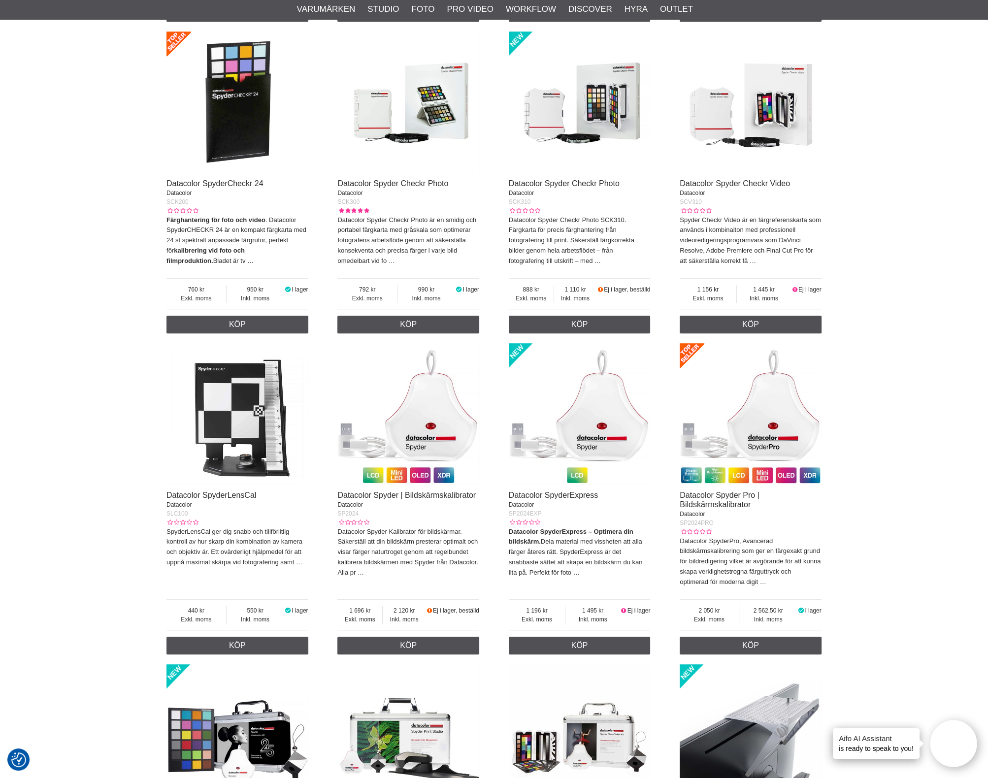
click at [600, 428] on img at bounding box center [580, 414] width 142 height 142
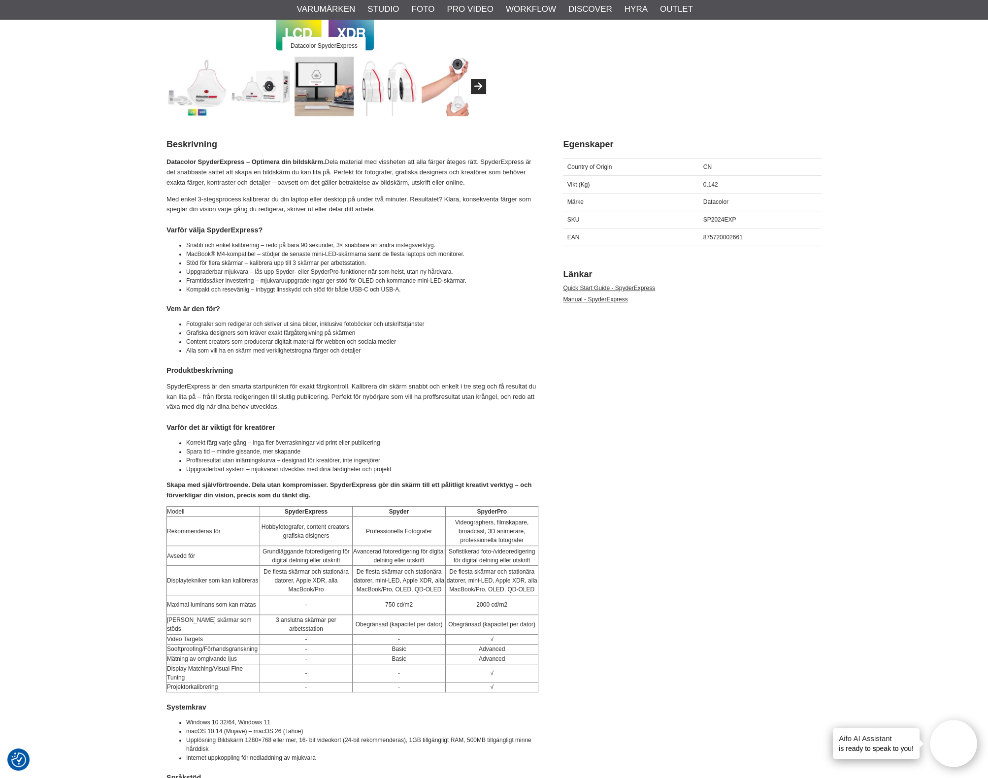
scroll to position [308, 0]
